Goal: Task Accomplishment & Management: Use online tool/utility

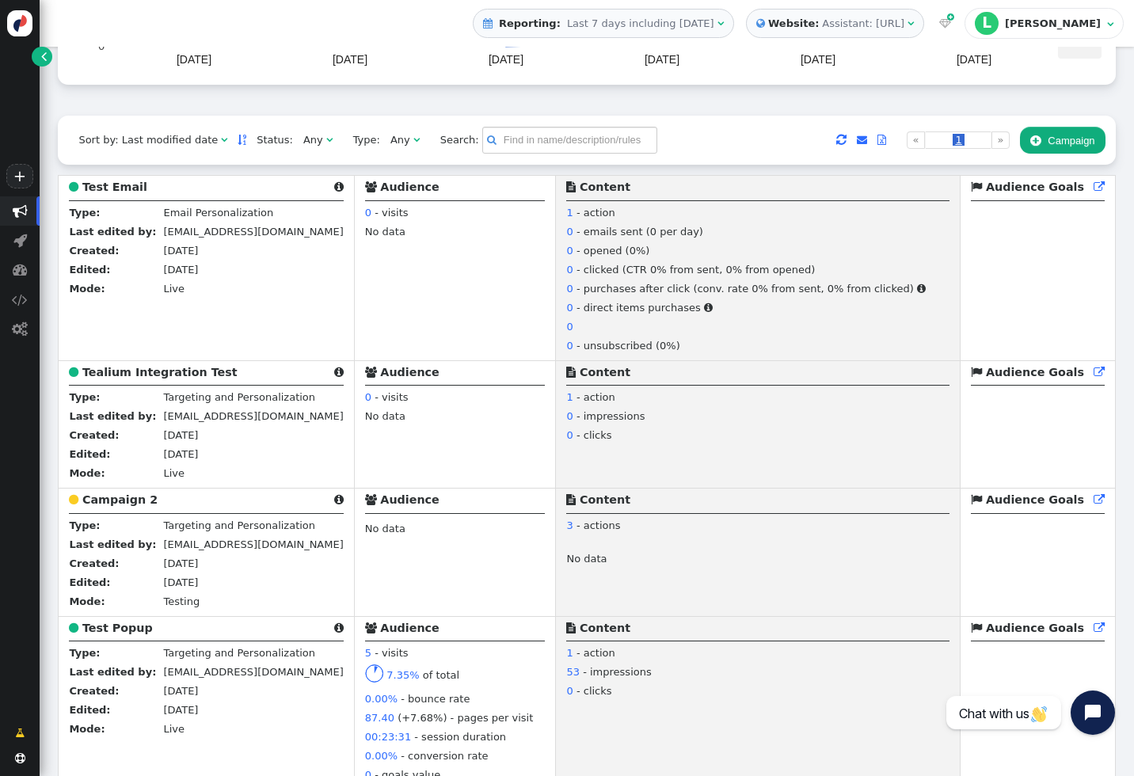
scroll to position [326, 0]
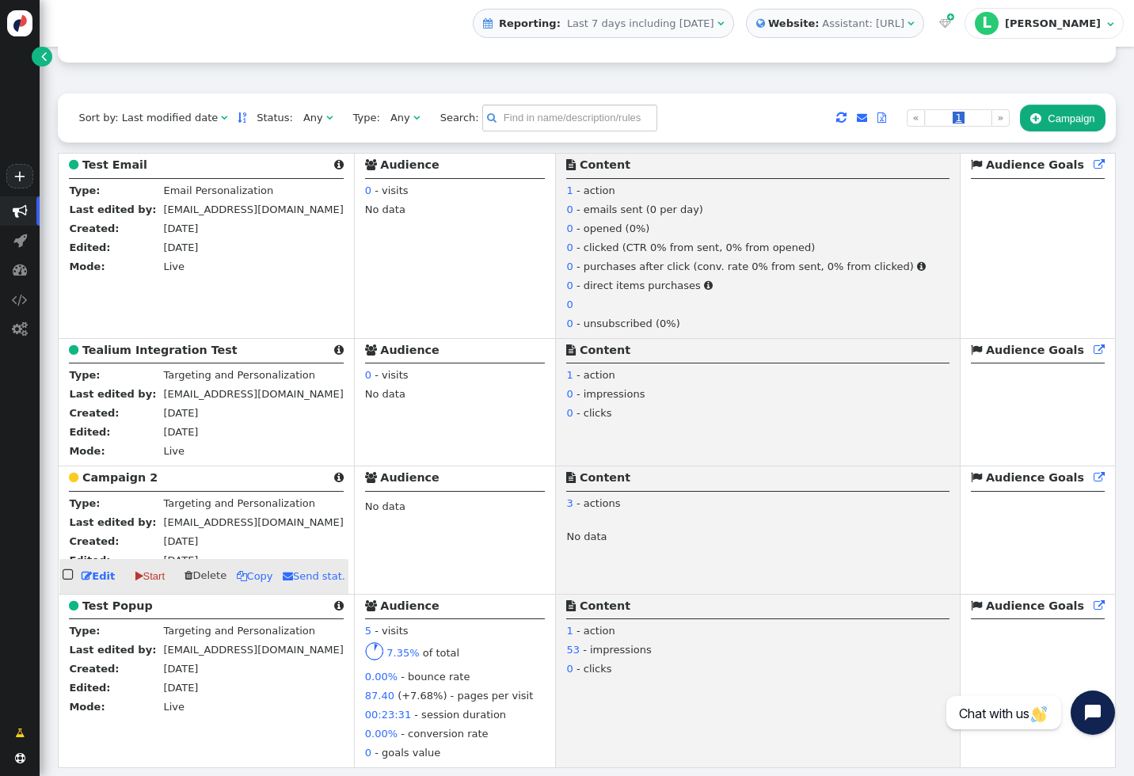
click at [111, 475] on b "Campaign 2" at bounding box center [119, 477] width 75 height 13
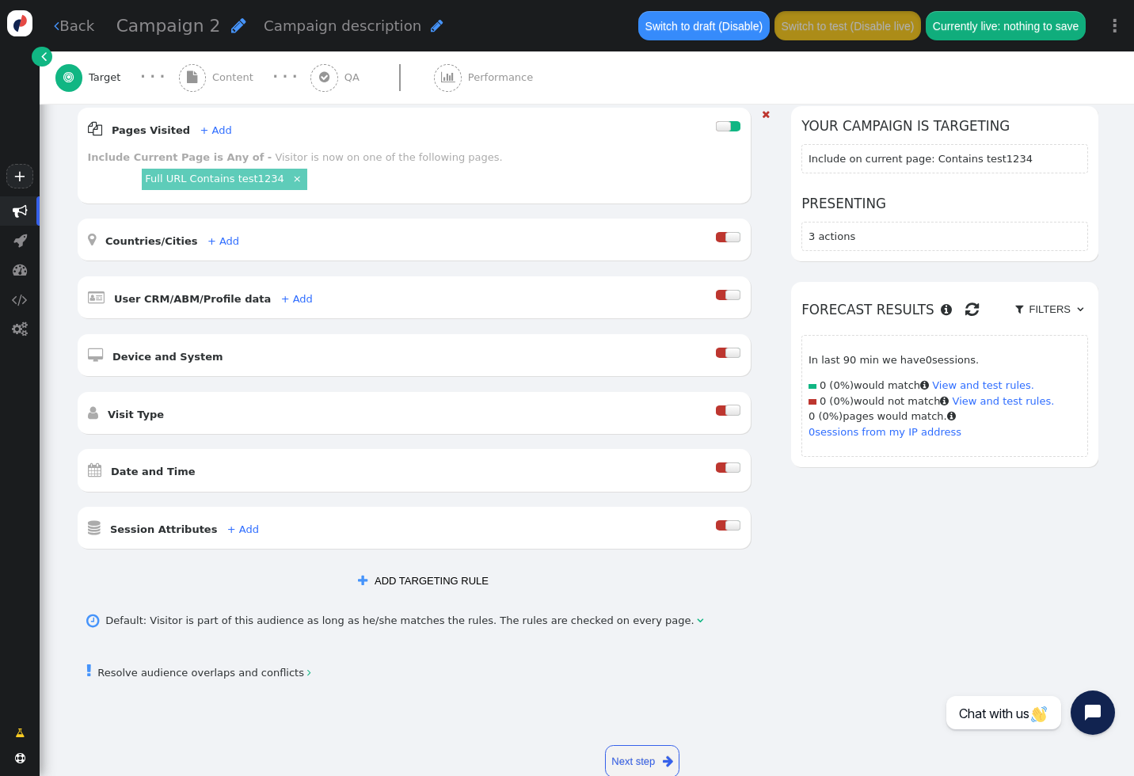
scroll to position [219, 0]
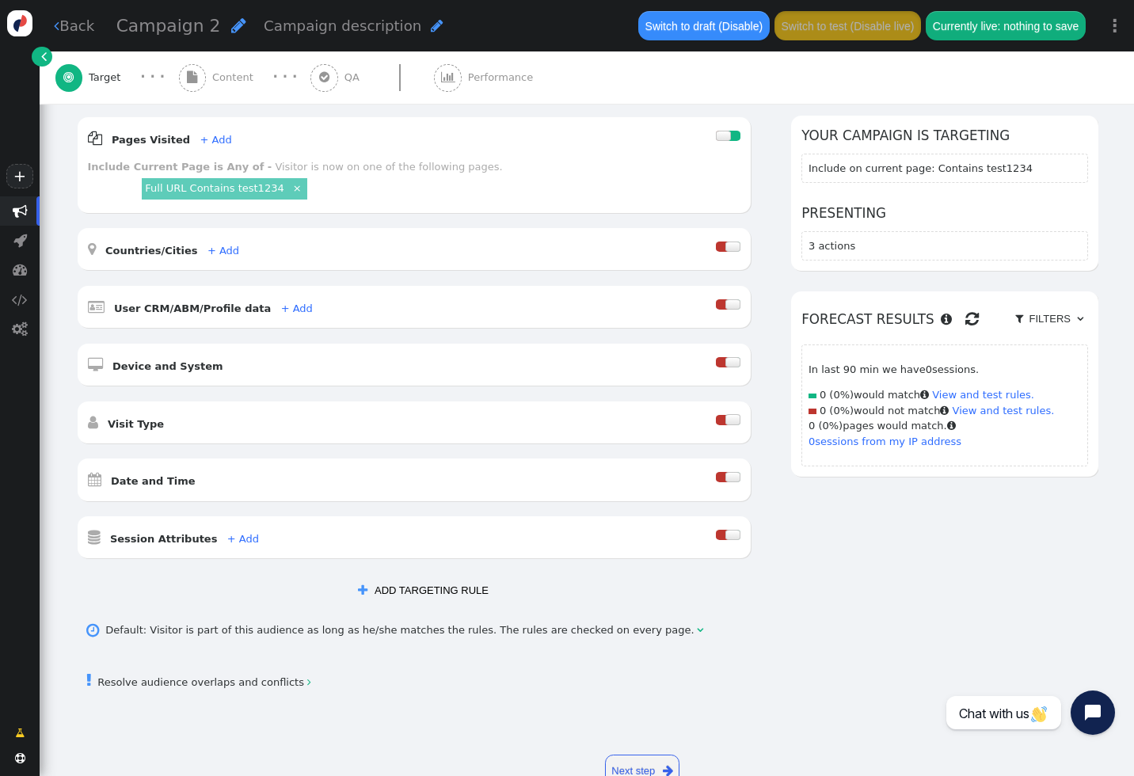
click at [418, 593] on button " ADD TARGETING RULE" at bounding box center [423, 590] width 151 height 27
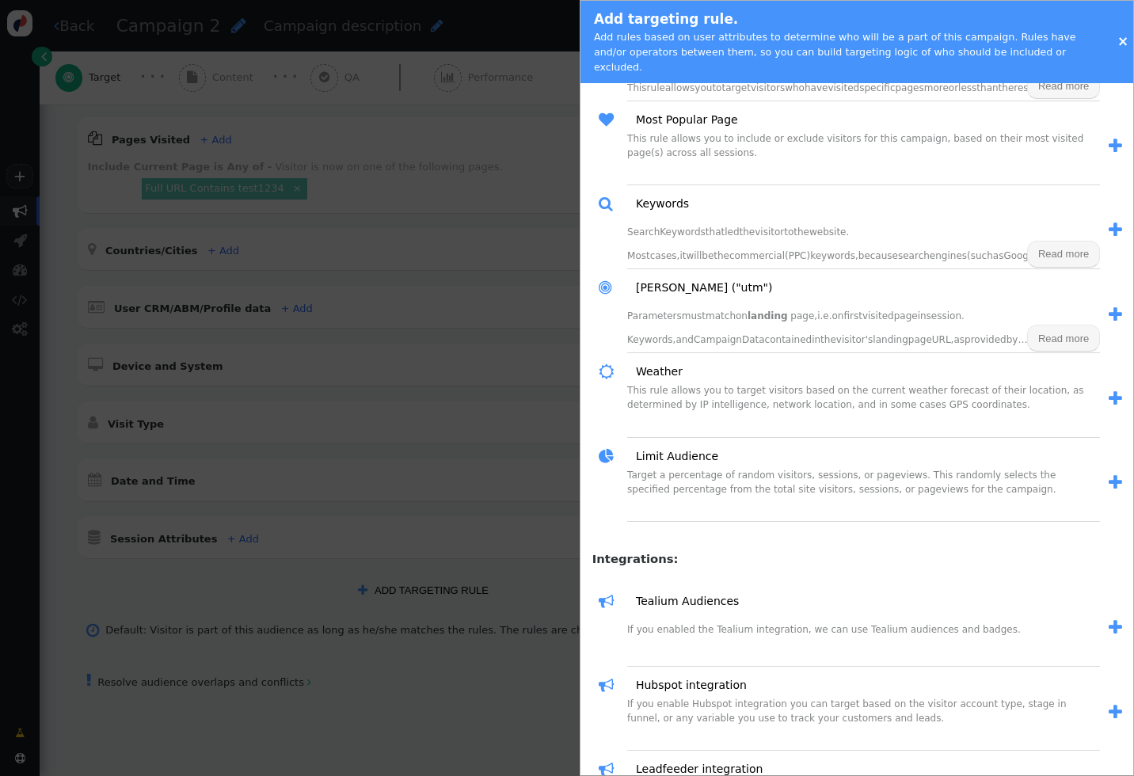
scroll to position [1941, 0]
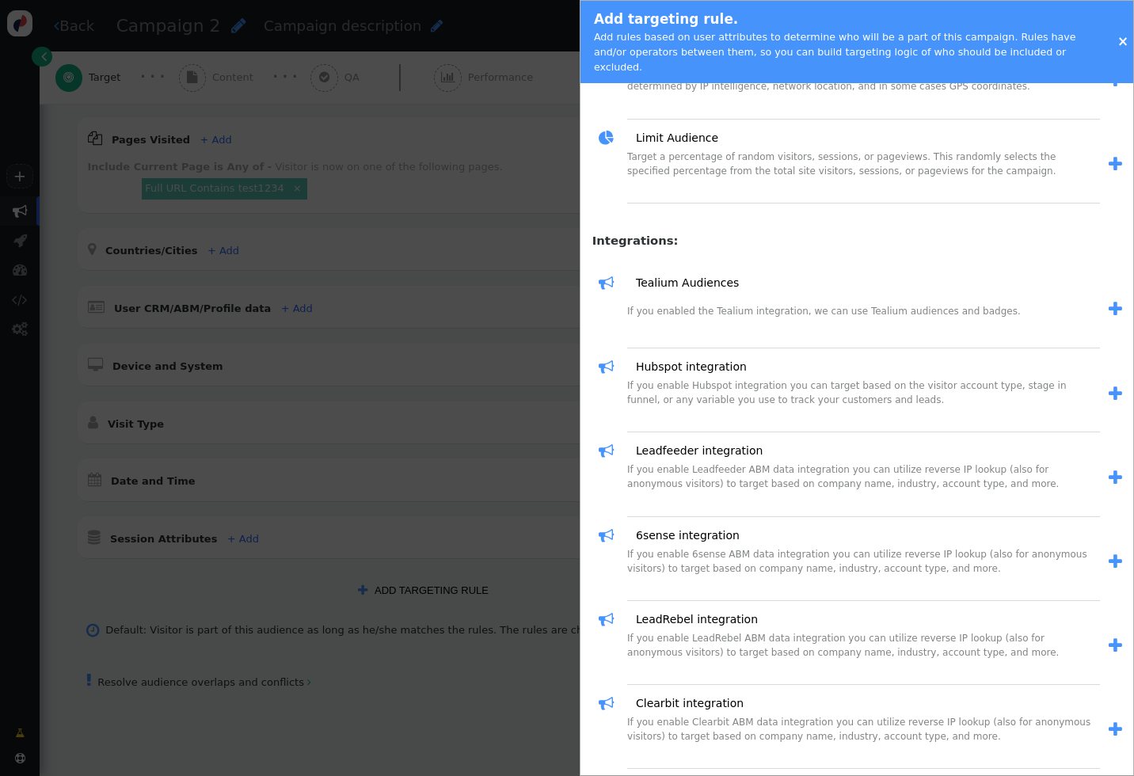
click at [364, 604] on div at bounding box center [567, 388] width 1134 height 776
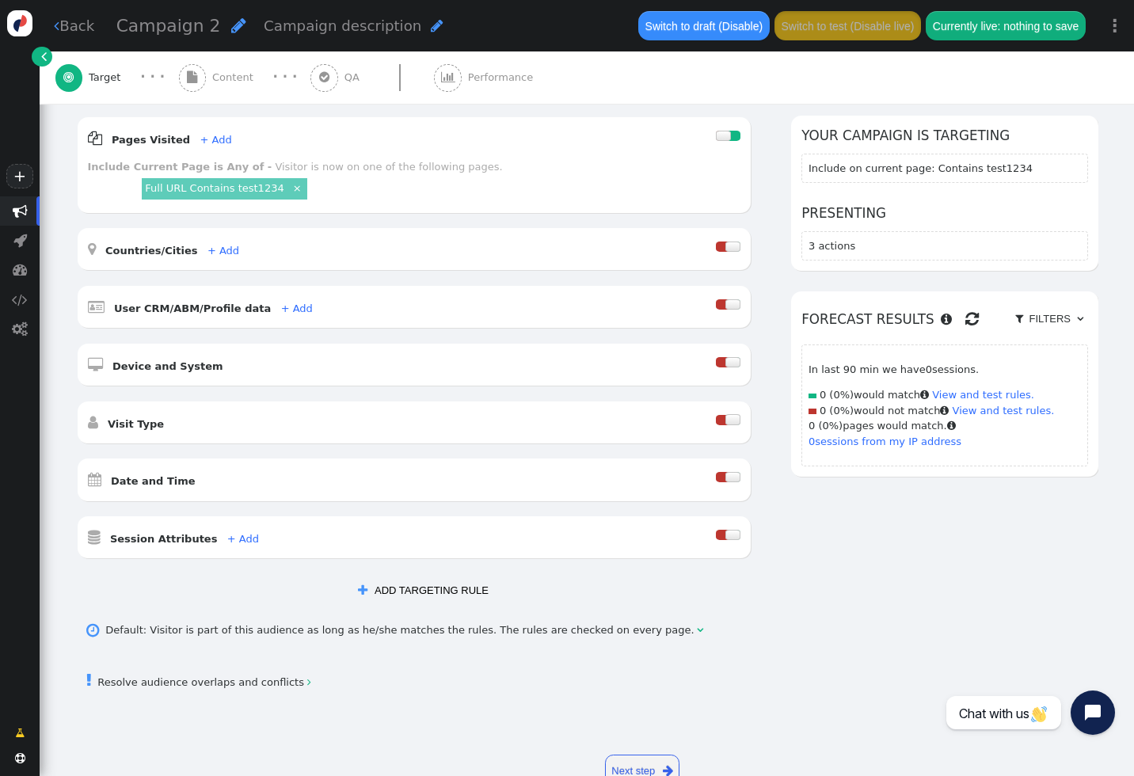
click at [411, 592] on button " ADD TARGETING RULE" at bounding box center [423, 590] width 151 height 27
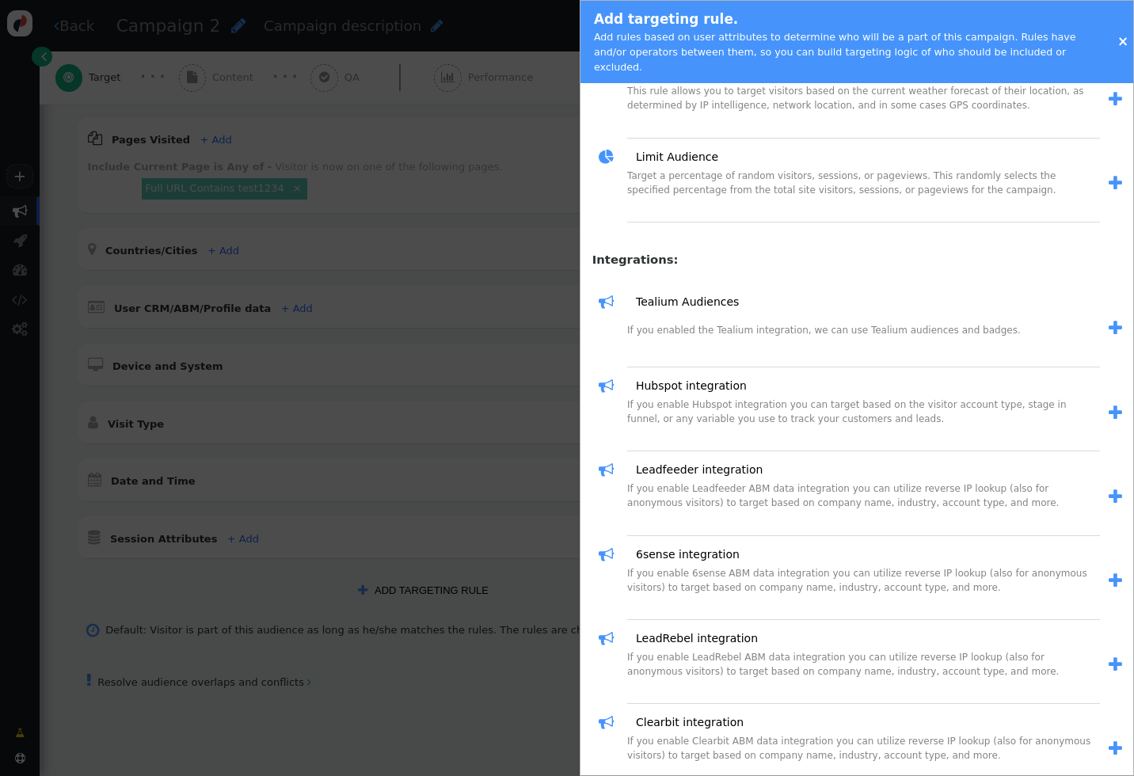
scroll to position [1921, 0]
click at [1109, 322] on span "" at bounding box center [1115, 330] width 13 height 17
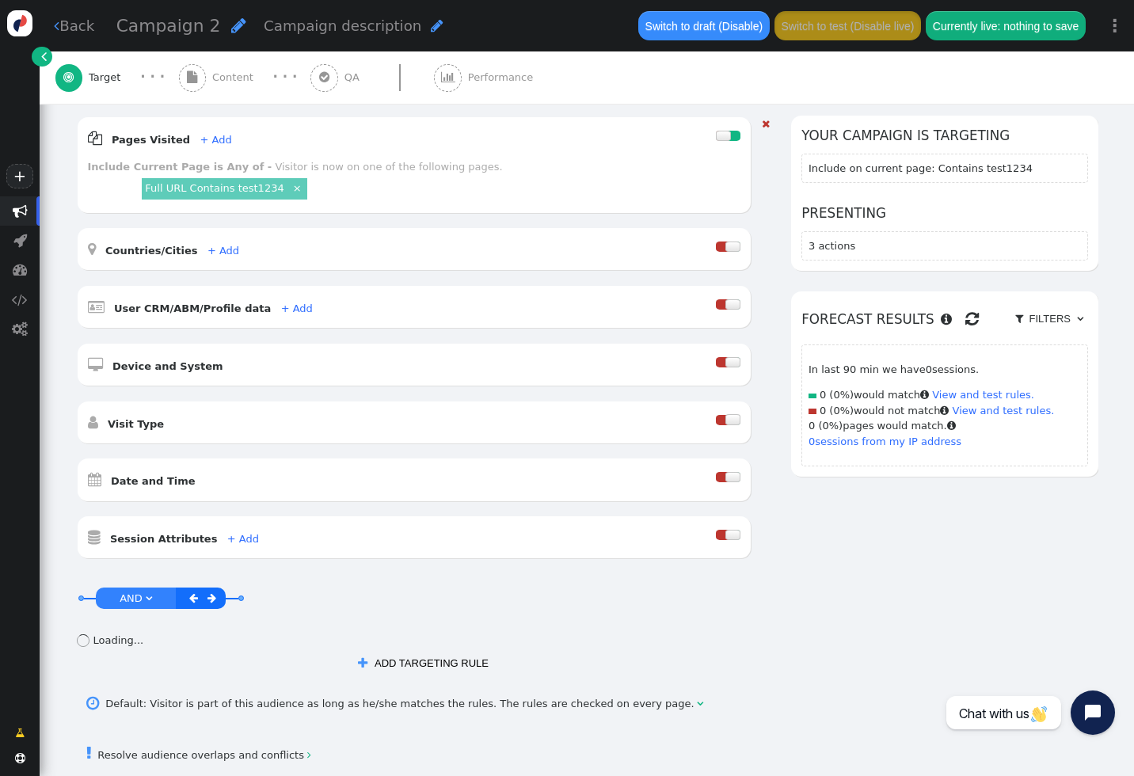
scroll to position [336, 0]
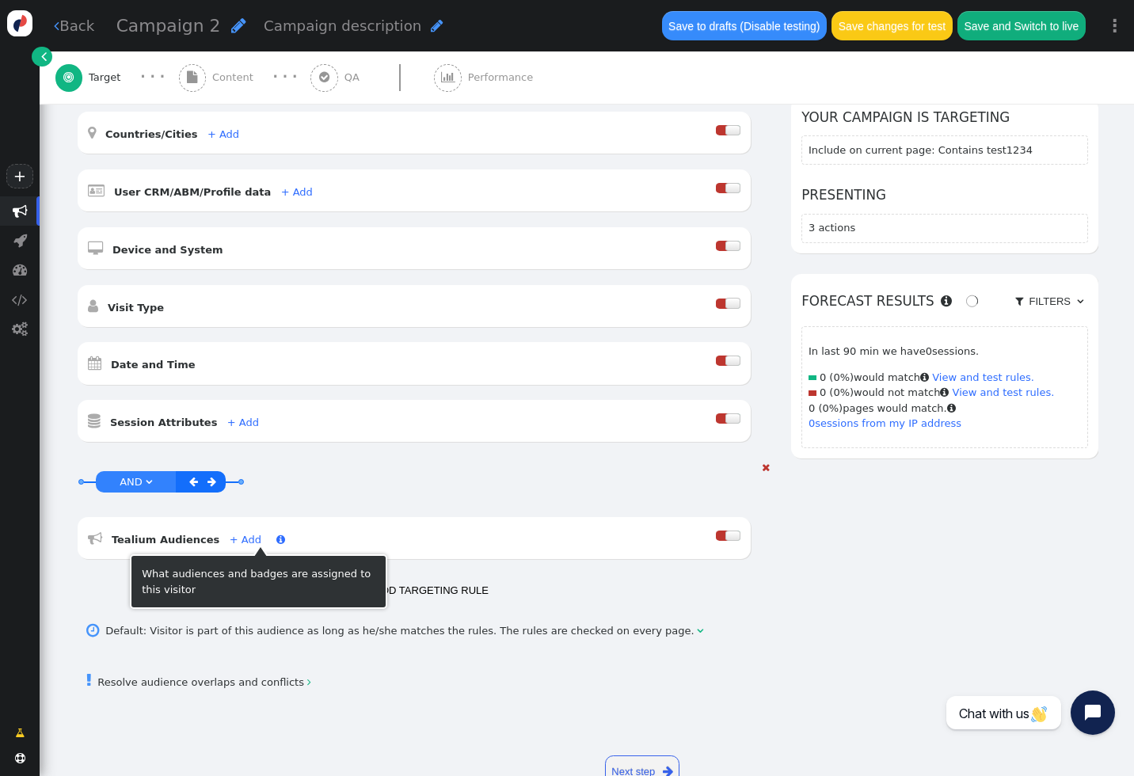
click at [230, 543] on link "+ Add" at bounding box center [246, 540] width 32 height 12
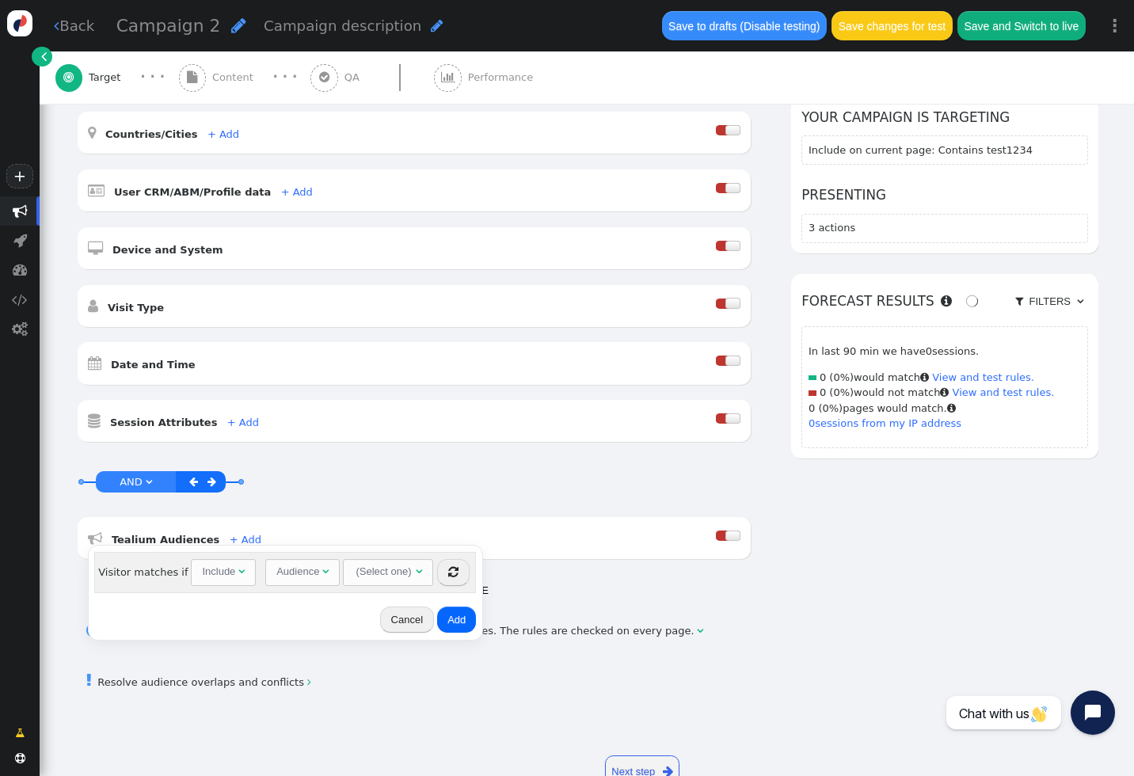
click at [371, 577] on div "(Select one)" at bounding box center [383, 572] width 59 height 24
click at [410, 577] on div "(Select one)" at bounding box center [385, 572] width 62 height 24
click at [396, 578] on div "(Select one)" at bounding box center [383, 572] width 59 height 24
click at [394, 616] on button "Cancel" at bounding box center [407, 620] width 54 height 27
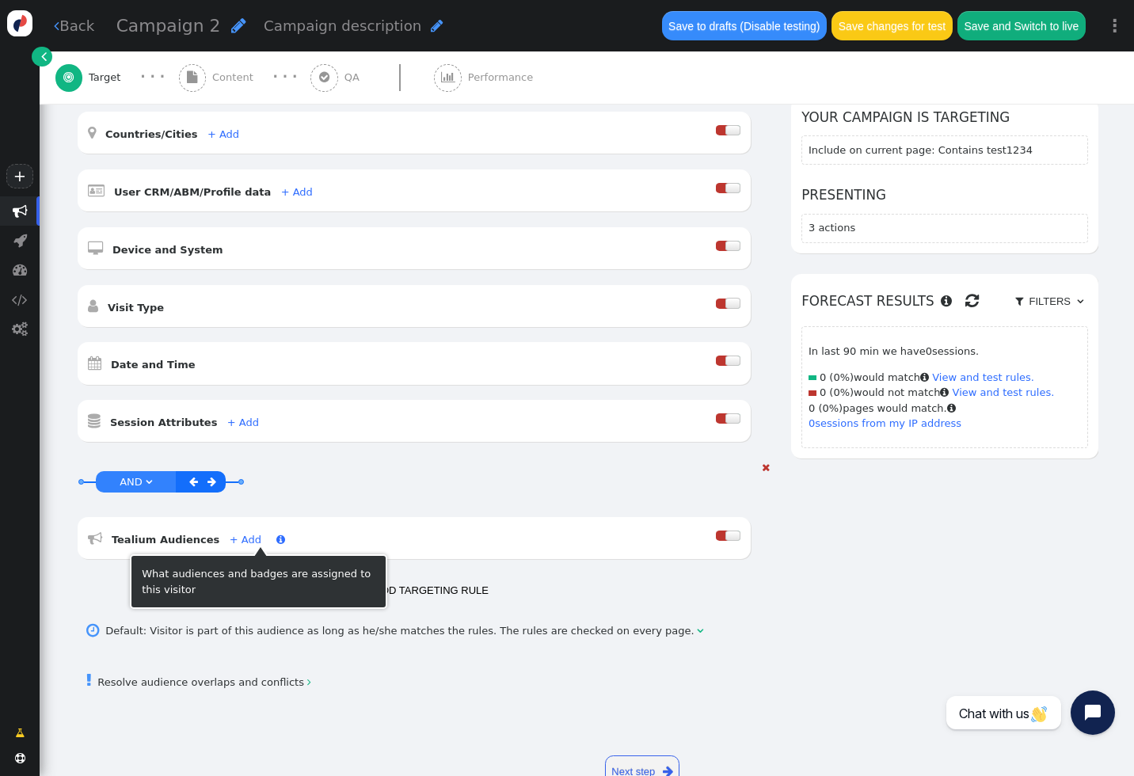
click at [230, 543] on link "+ Add" at bounding box center [246, 540] width 32 height 12
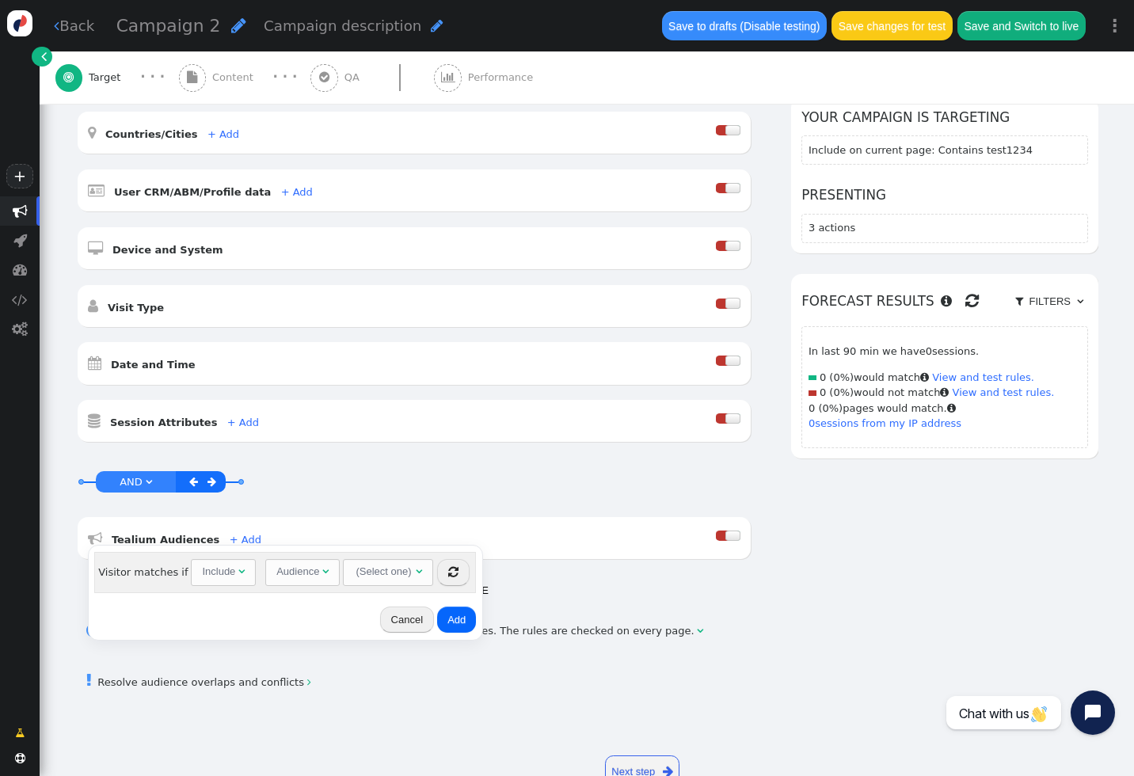
click at [233, 569] on div "Include" at bounding box center [220, 572] width 36 height 16
click at [309, 569] on div "Audience" at bounding box center [297, 572] width 43 height 16
click at [317, 569] on div "Audience" at bounding box center [299, 572] width 46 height 16
click at [305, 569] on div "Badge" at bounding box center [292, 572] width 32 height 16
click at [310, 572] on div "Audience" at bounding box center [297, 572] width 43 height 16
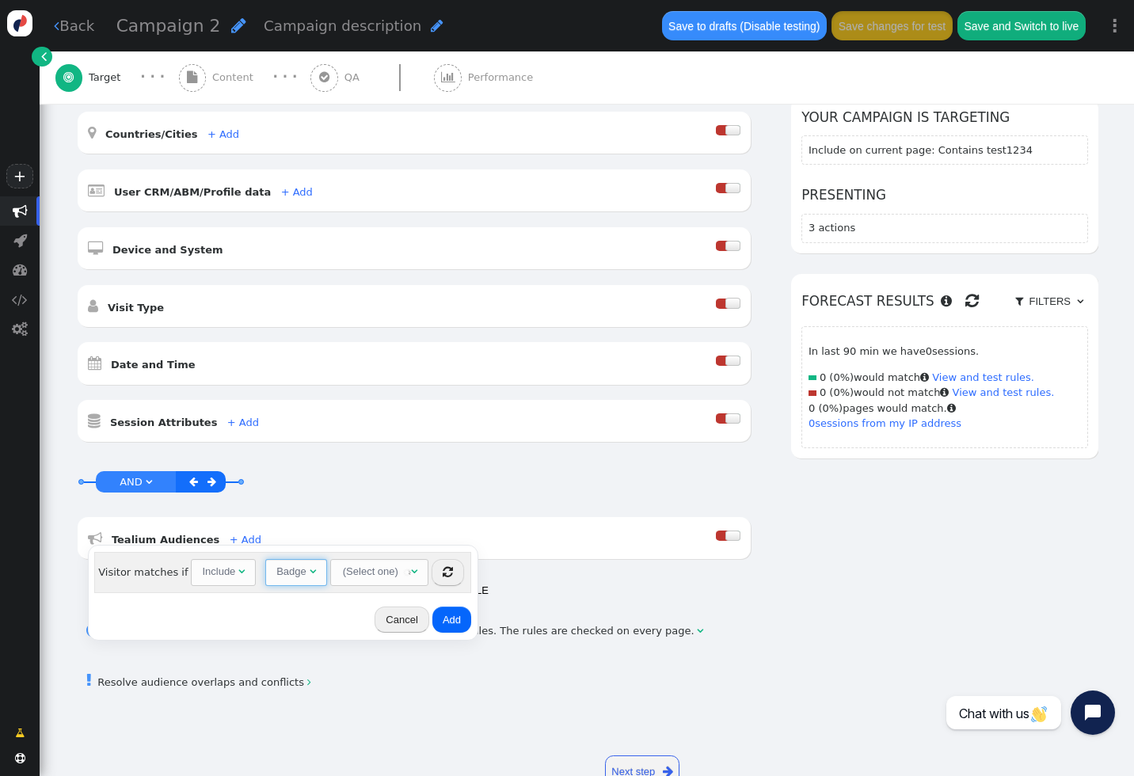
click at [310, 569] on span "" at bounding box center [313, 571] width 6 height 10
click at [393, 615] on button "Cancel" at bounding box center [394, 620] width 54 height 27
